Goal: Task Accomplishment & Management: Manage account settings

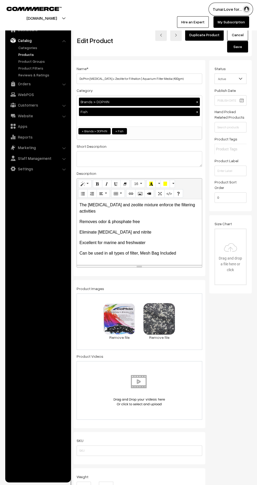
click at [23, 92] on link "WebPOS" at bounding box center [38, 94] width 63 height 9
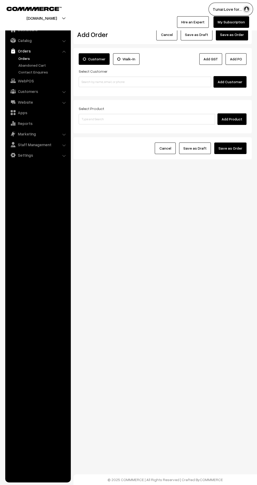
click at [25, 58] on link "Orders" at bounding box center [43, 59] width 52 height 6
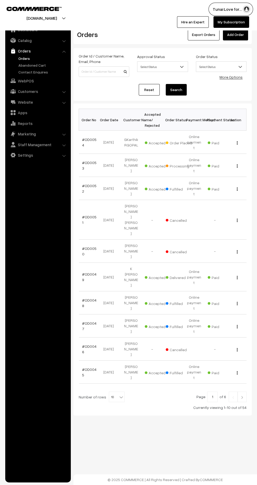
click at [83, 162] on link "#OD0053" at bounding box center [89, 165] width 14 height 10
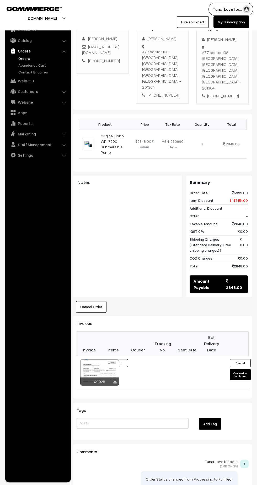
scroll to position [109, 0]
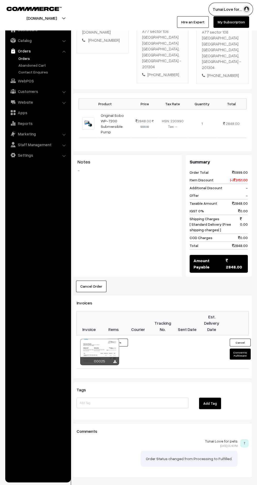
click at [240, 349] on button "Convert to Fulfilment" at bounding box center [240, 354] width 21 height 11
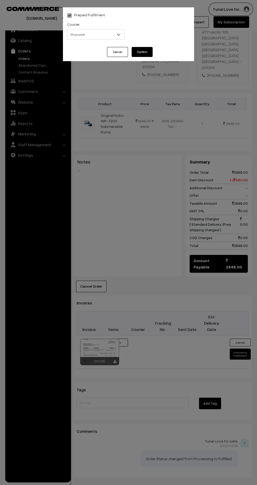
click at [117, 35] on b at bounding box center [118, 34] width 5 height 5
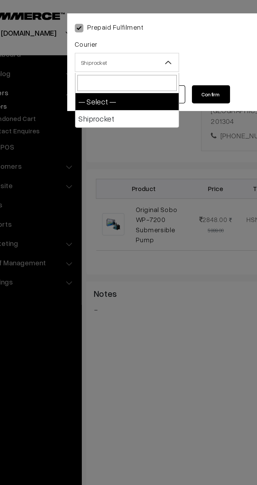
select select "1"
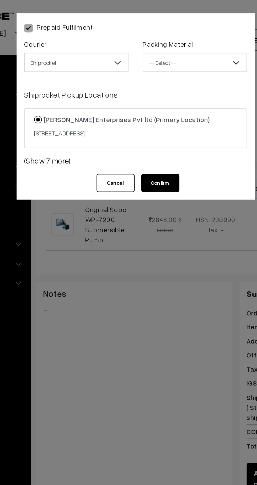
click at [143, 34] on span "-- Select --" at bounding box center [161, 34] width 57 height 9
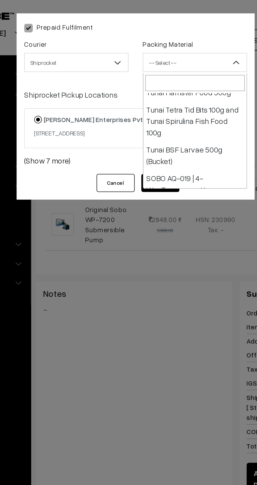
scroll to position [206, 0]
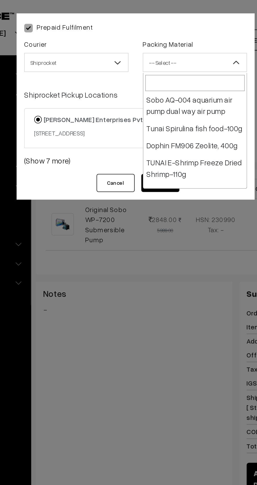
select select "18"
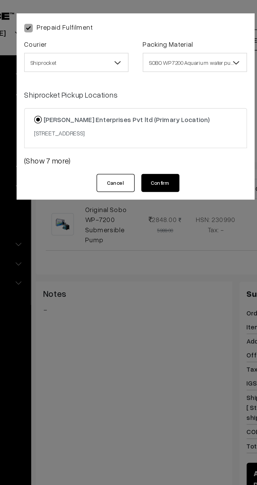
click at [145, 106] on button "Confirm" at bounding box center [142, 101] width 21 height 10
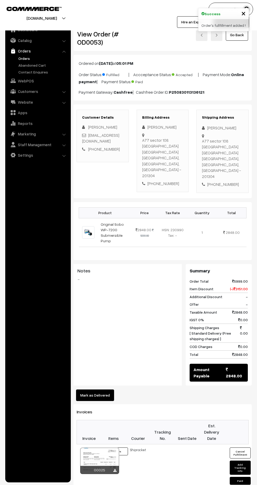
scroll to position [109, 0]
